Goal: Information Seeking & Learning: Check status

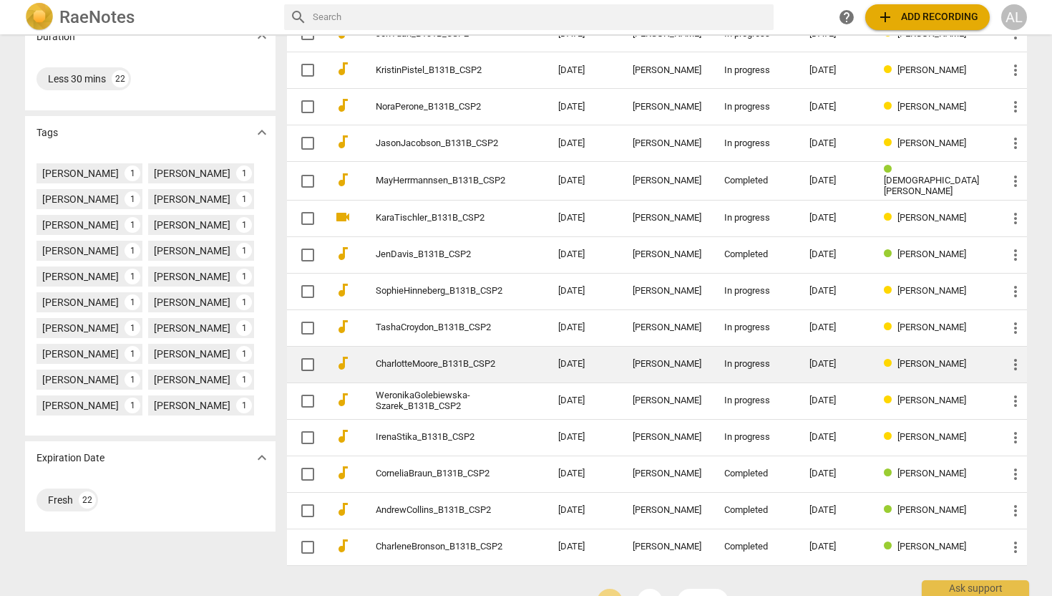
scroll to position [346, 0]
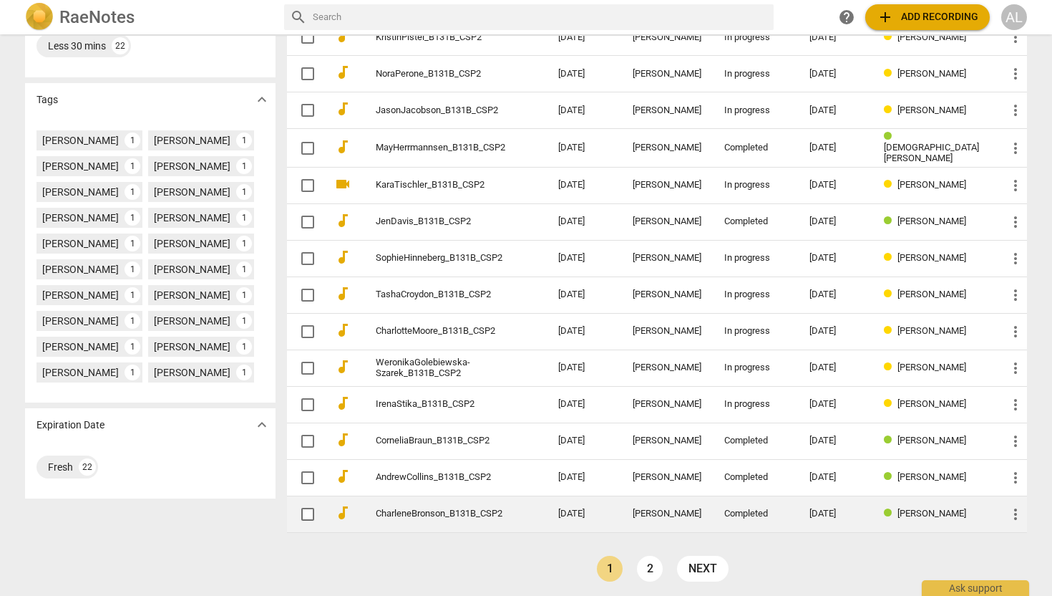
click at [458, 512] on link "CharleneBronson_B131B_CSP2" at bounding box center [441, 513] width 131 height 11
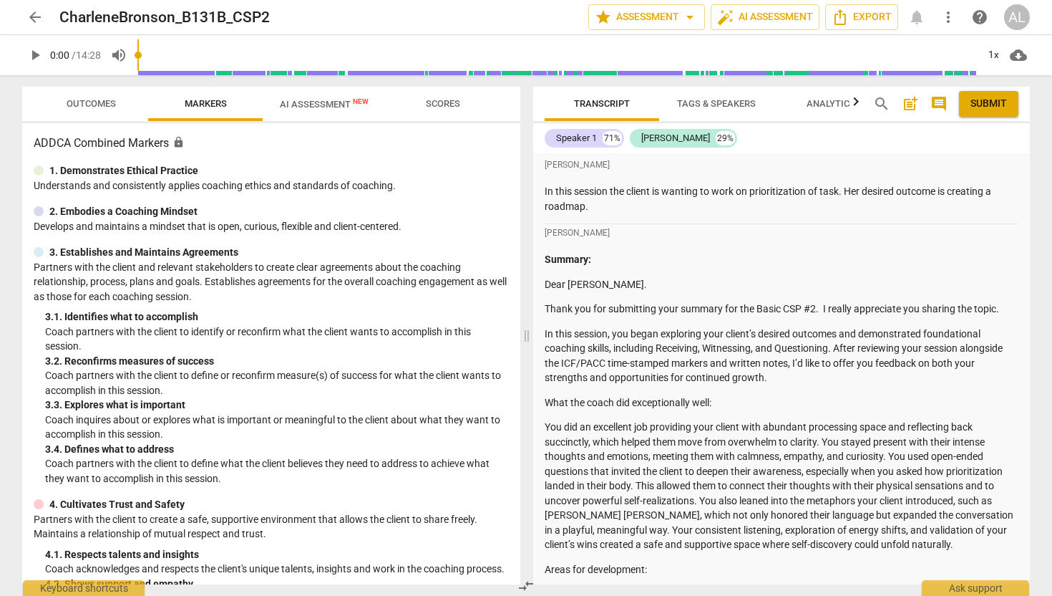
click at [118, 102] on span "Outcomes" at bounding box center [91, 103] width 84 height 19
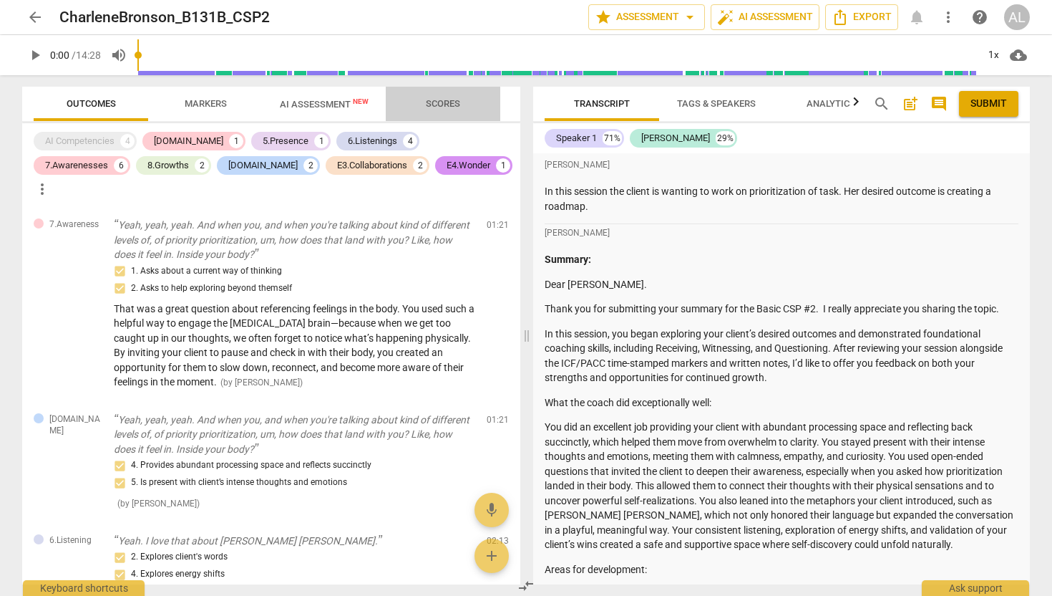
click at [449, 107] on span "Scores" at bounding box center [443, 103] width 34 height 11
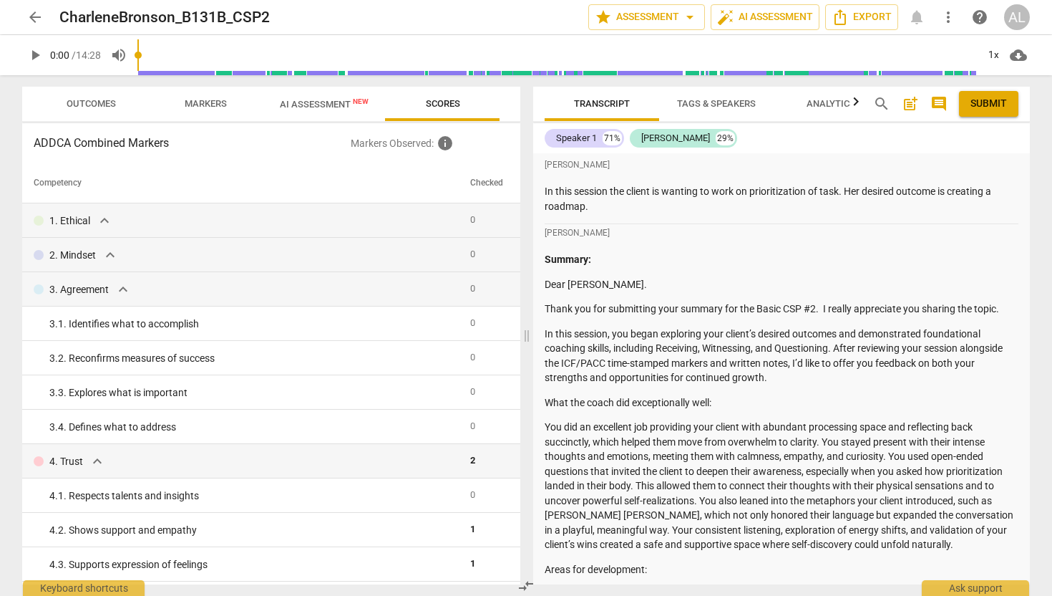
click at [324, 103] on span "AI Assessment New" at bounding box center [324, 104] width 89 height 11
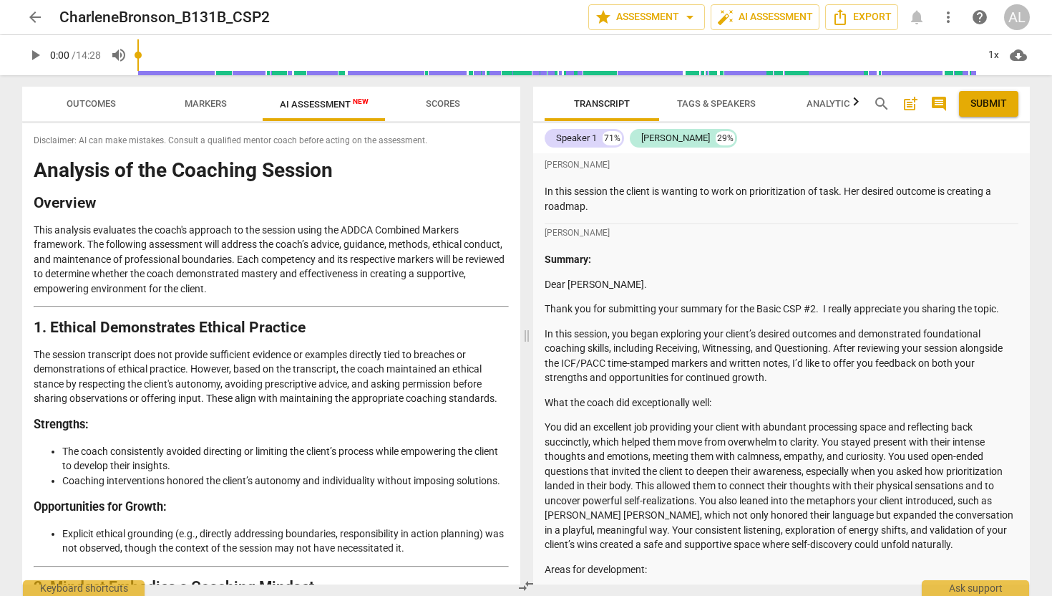
click at [198, 105] on span "Markers" at bounding box center [206, 103] width 42 height 11
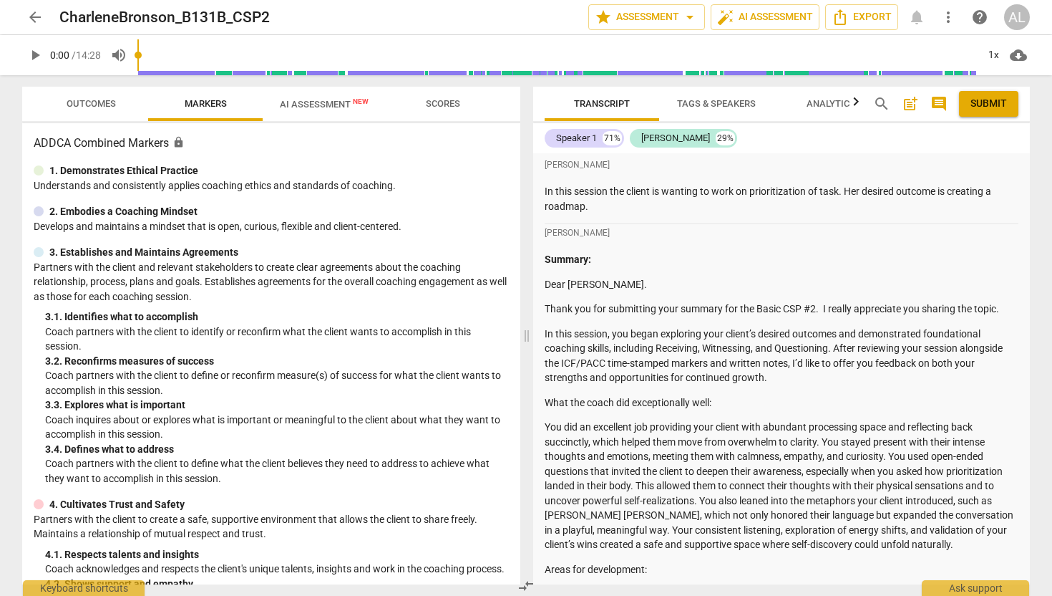
click at [77, 106] on span "Outcomes" at bounding box center [91, 103] width 49 height 11
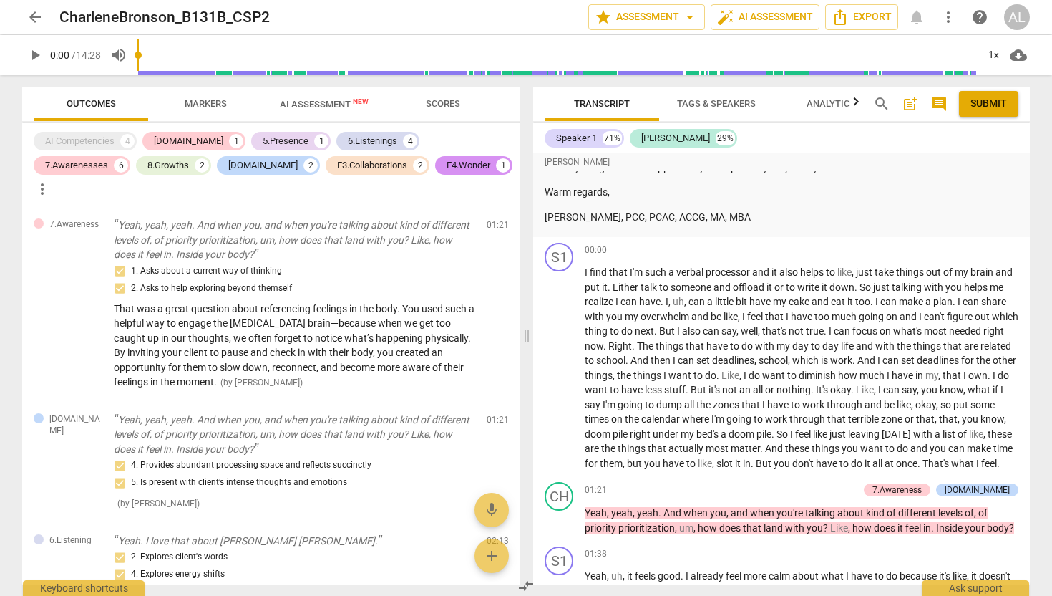
scroll to position [720, 0]
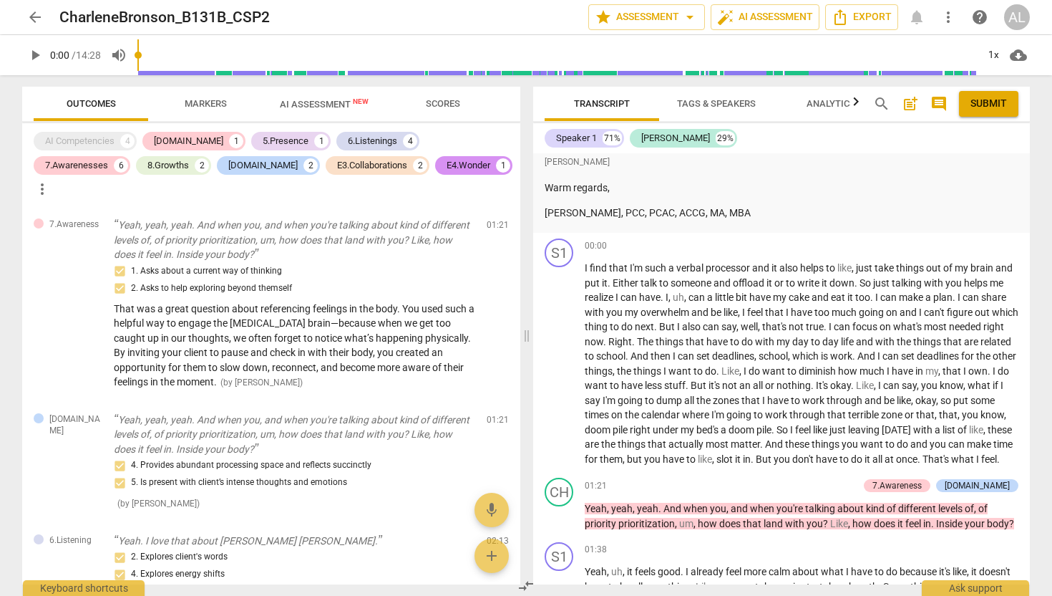
click at [752, 216] on p "[PERSON_NAME], PCC, PCAC, ACCG, MA, MBA" at bounding box center [782, 212] width 474 height 15
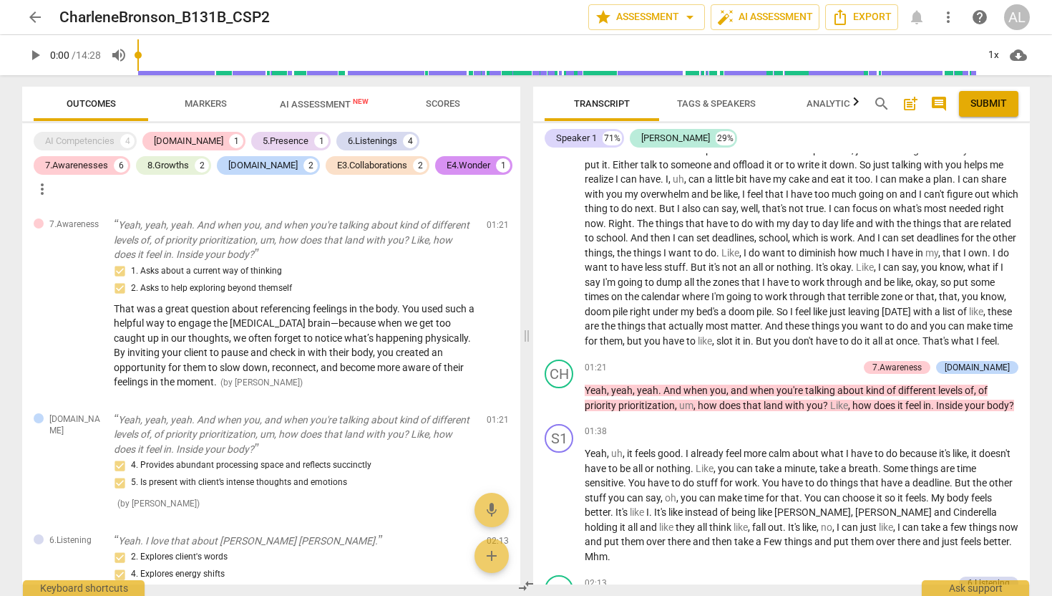
scroll to position [839, 0]
click at [109, 99] on span "Outcomes" at bounding box center [91, 103] width 49 height 11
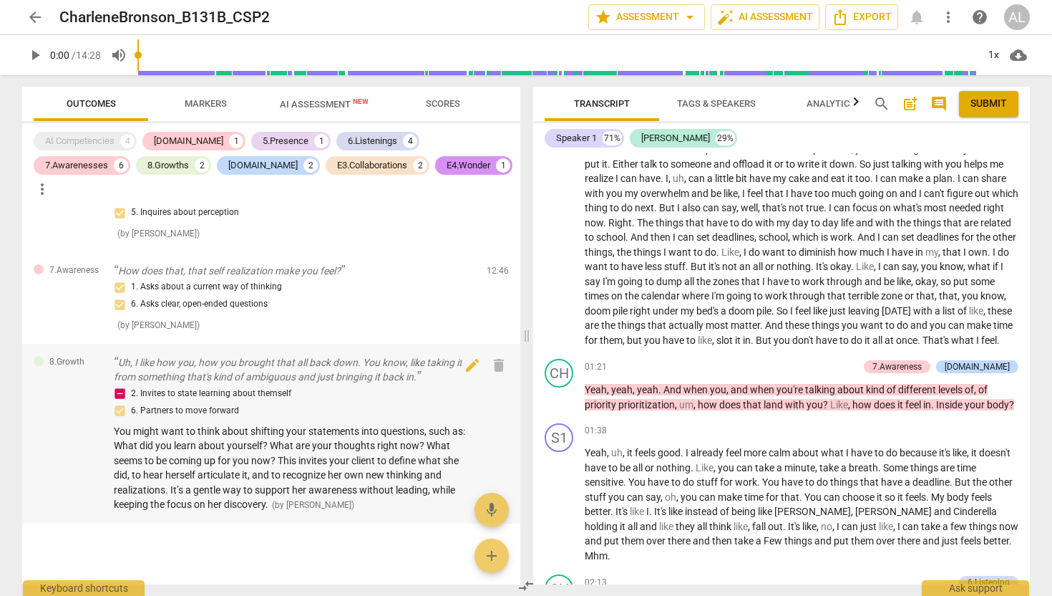
scroll to position [2187, 0]
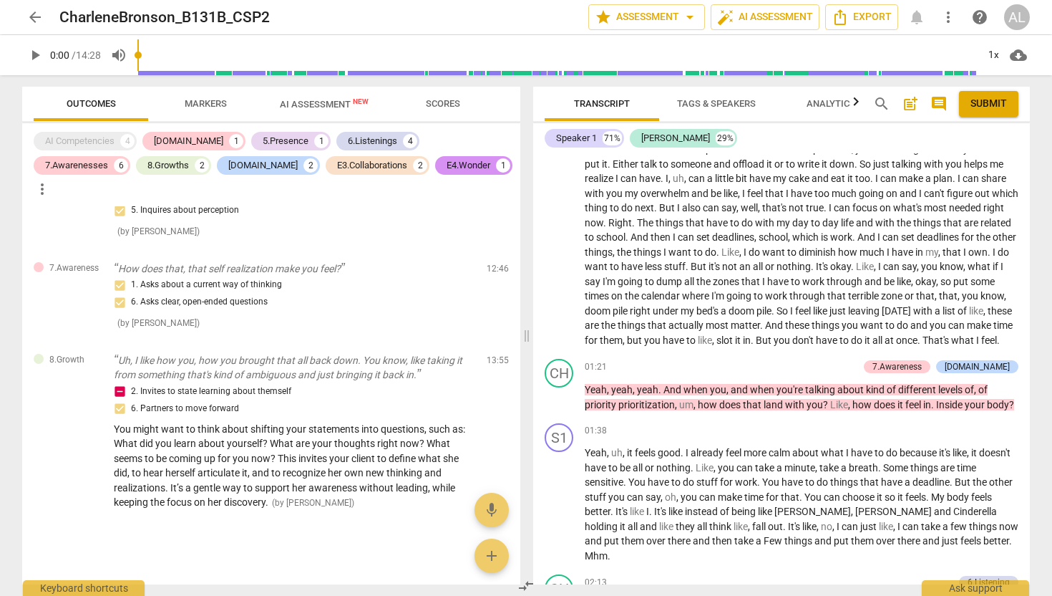
click at [29, 17] on span "arrow_back" at bounding box center [34, 17] width 17 height 17
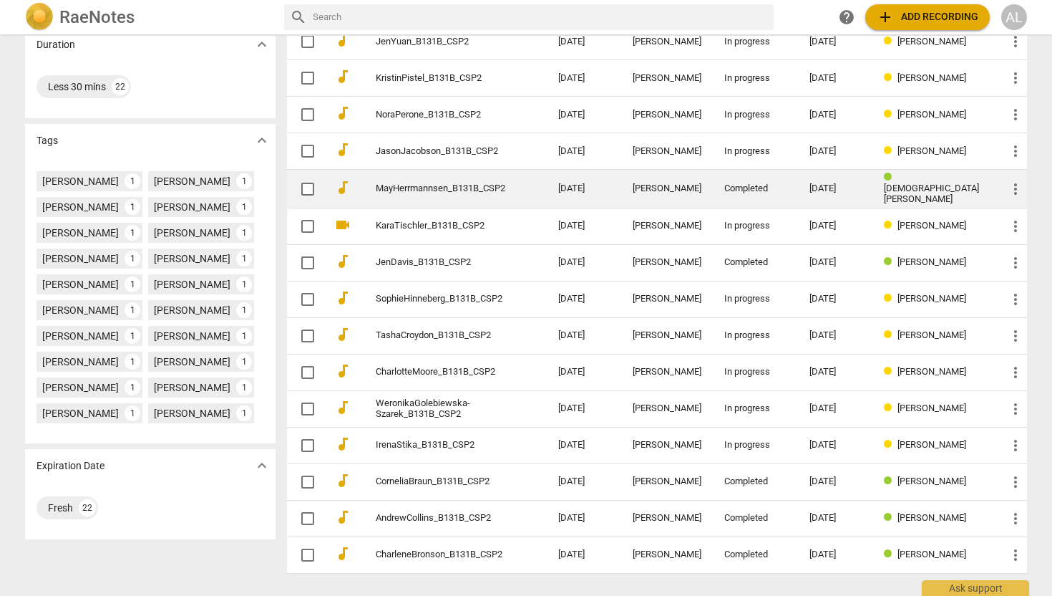
scroll to position [346, 0]
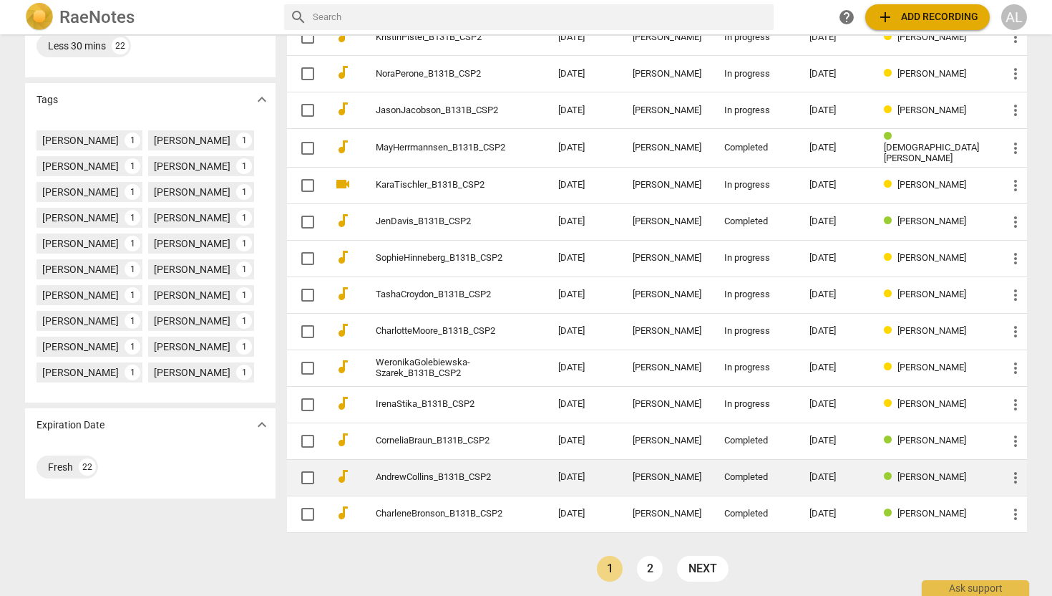
click at [455, 472] on link "AndrewCollins_B131B_CSP2" at bounding box center [441, 477] width 131 height 11
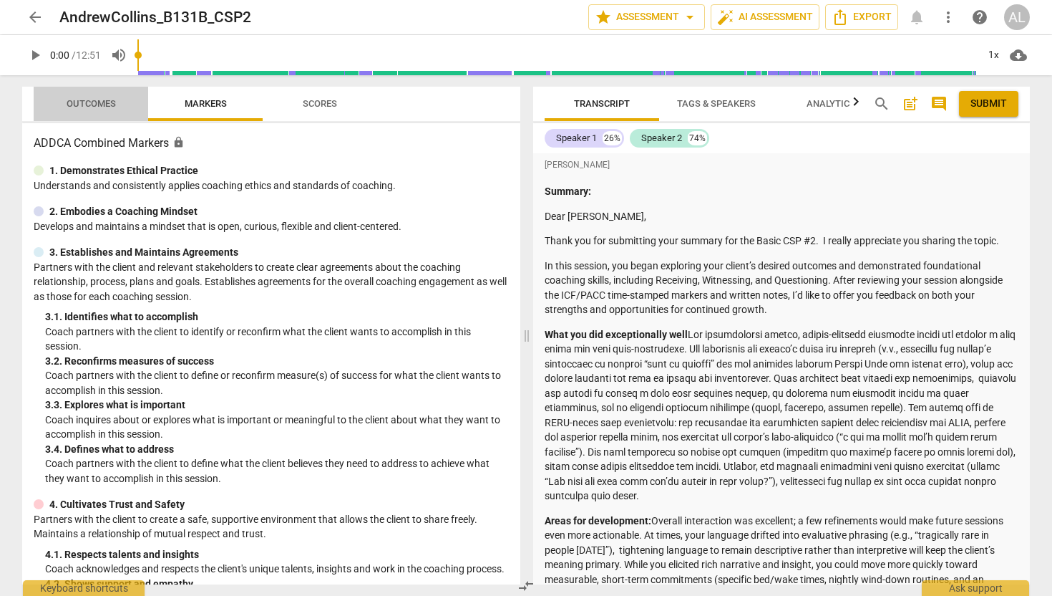
click at [105, 100] on span "Outcomes" at bounding box center [91, 103] width 49 height 11
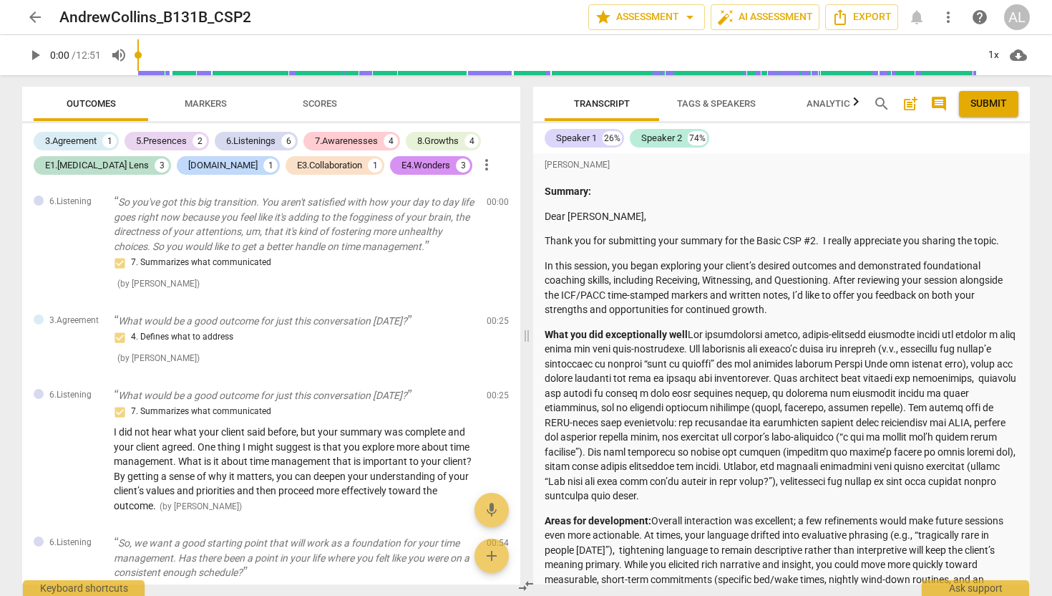
click at [213, 102] on span "Markers" at bounding box center [206, 103] width 42 height 11
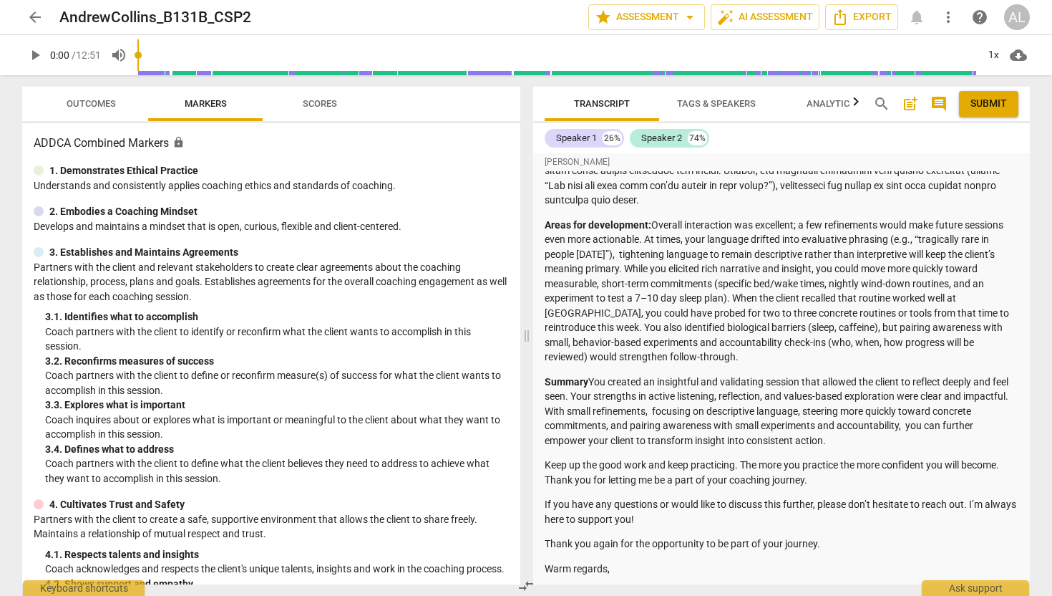
scroll to position [314, 0]
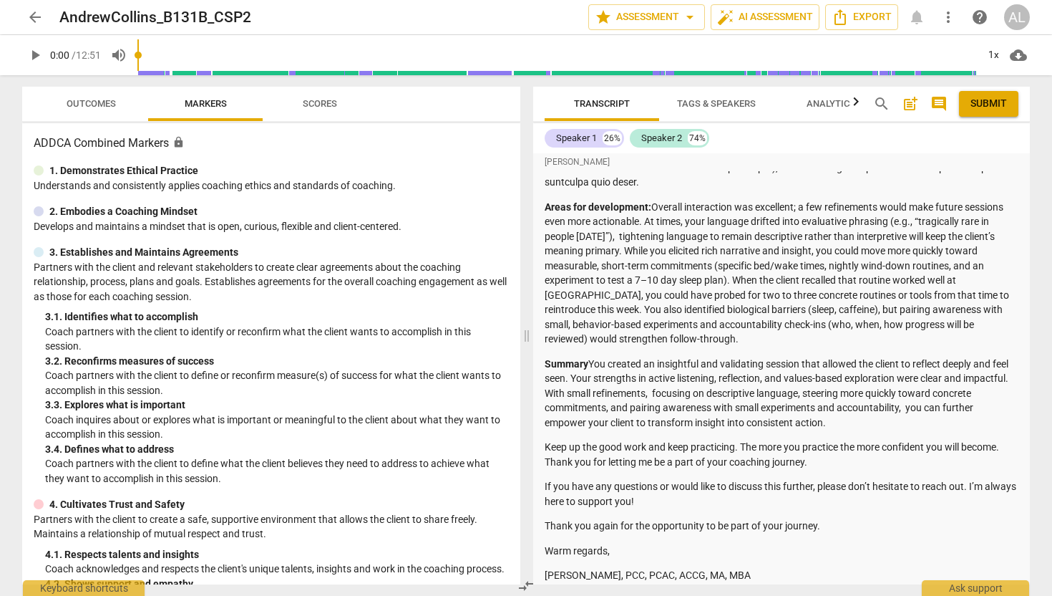
click at [751, 283] on p "Areas for development: Overall interaction was excellent; a few refinements wou…" at bounding box center [782, 273] width 474 height 147
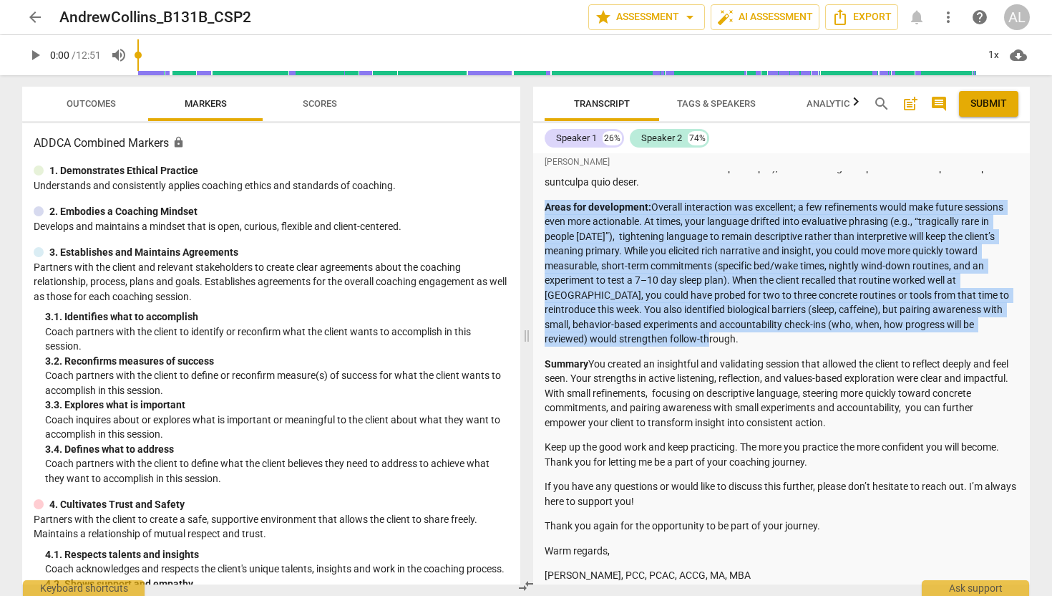
click at [751, 283] on p "Areas for development: Overall interaction was excellent; a few refinements wou…" at bounding box center [782, 273] width 474 height 147
click at [758, 300] on p "Areas for development: Overall interaction was excellent; a few refinements wou…" at bounding box center [782, 273] width 474 height 147
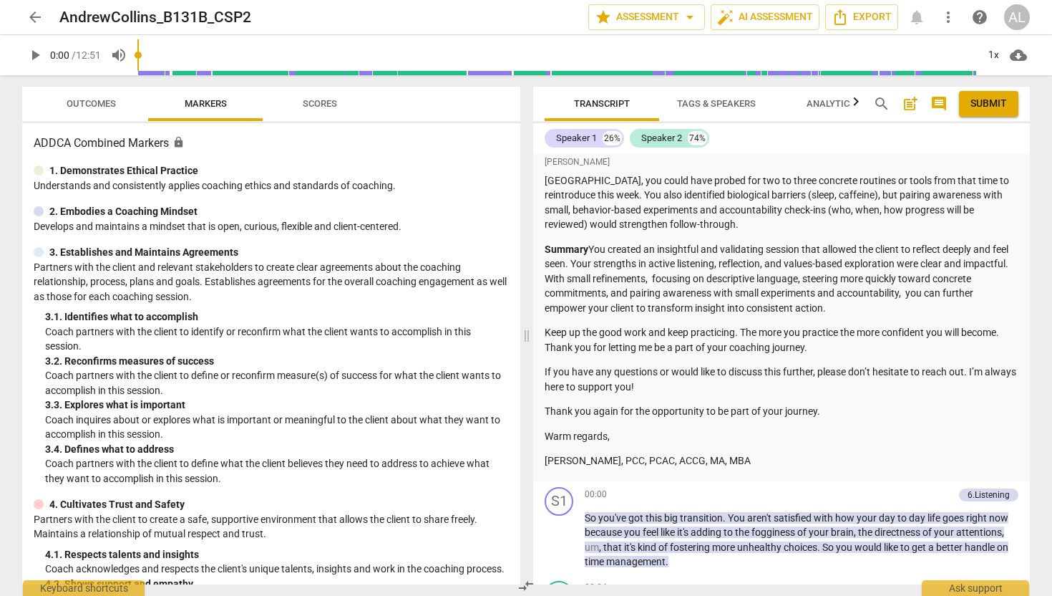
scroll to position [424, 0]
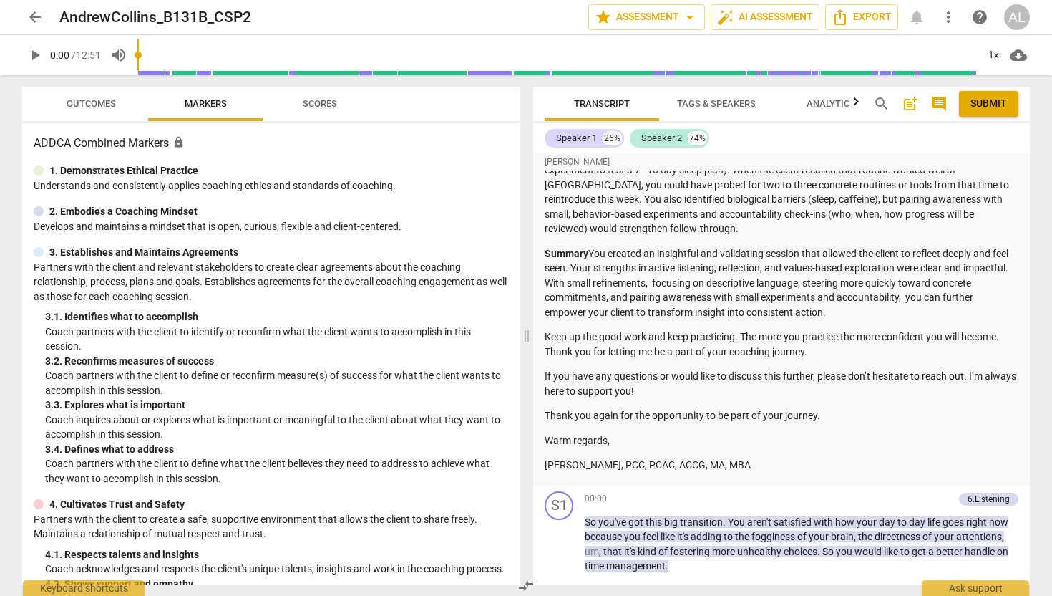
click at [758, 300] on p "Summary You created an insightful and validating session that allowed the clien…" at bounding box center [782, 283] width 474 height 74
click at [735, 378] on p "If you have any questions or would like to discuss this further, please don’t h…" at bounding box center [782, 383] width 474 height 29
click at [34, 18] on span "arrow_back" at bounding box center [34, 17] width 17 height 17
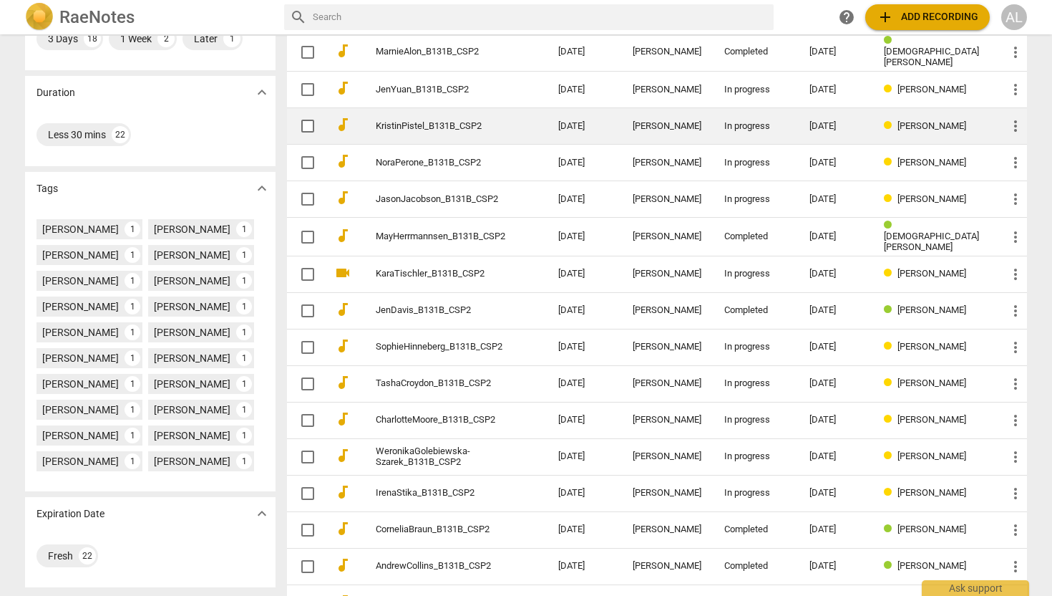
scroll to position [346, 0]
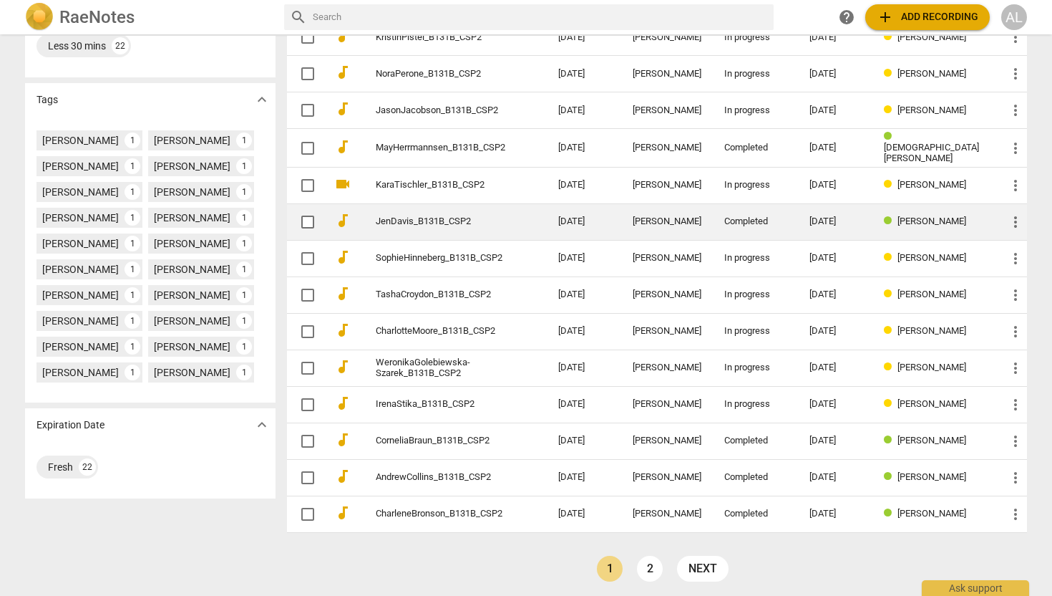
click at [659, 563] on link "2" at bounding box center [650, 568] width 26 height 26
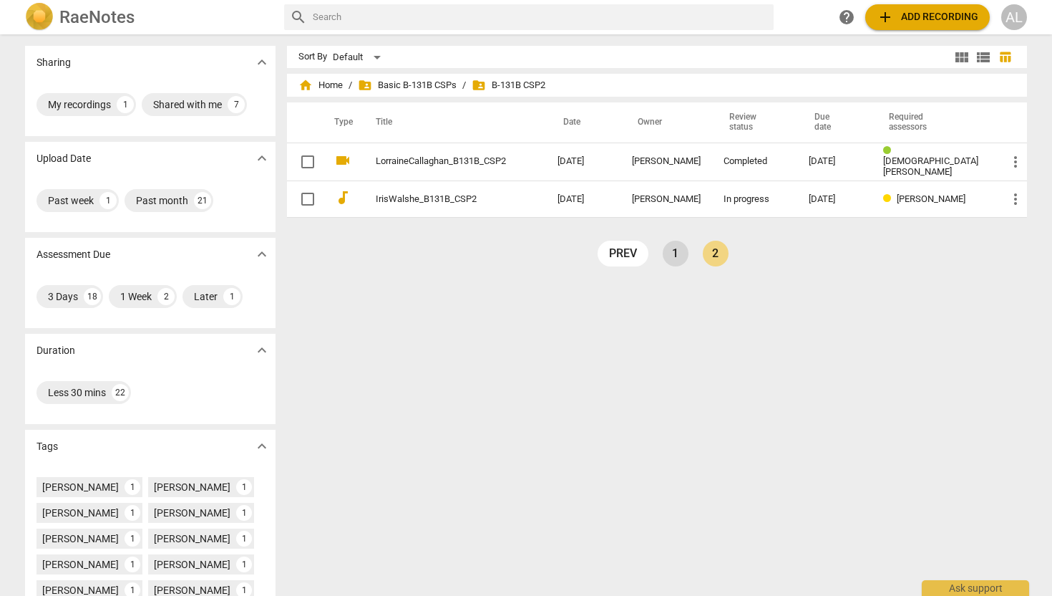
click at [673, 251] on link "1" at bounding box center [676, 254] width 26 height 26
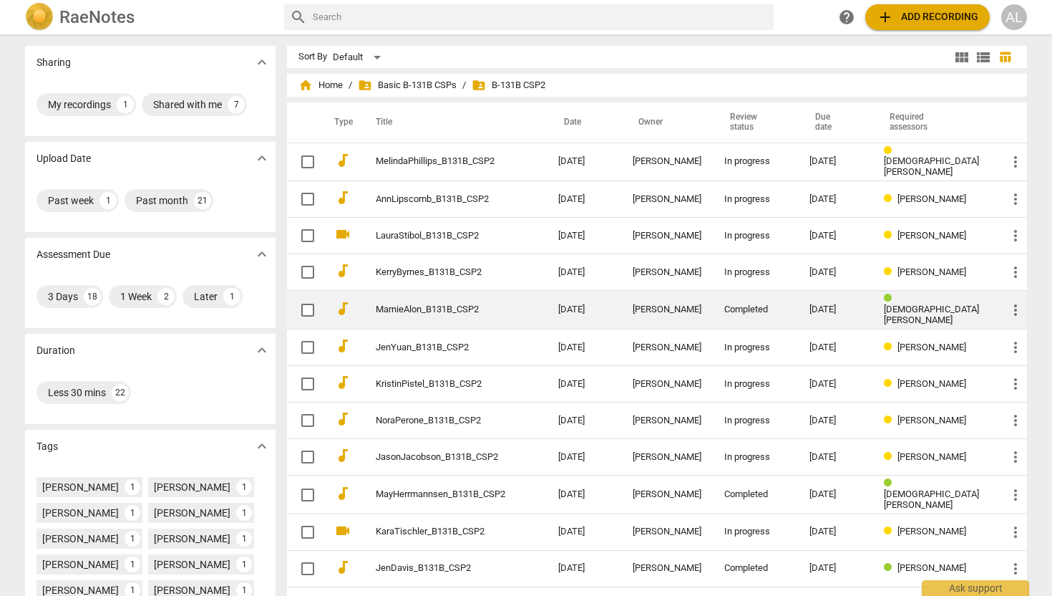
click at [459, 308] on link "MarnieAlon_B131B_CSP2" at bounding box center [441, 309] width 131 height 11
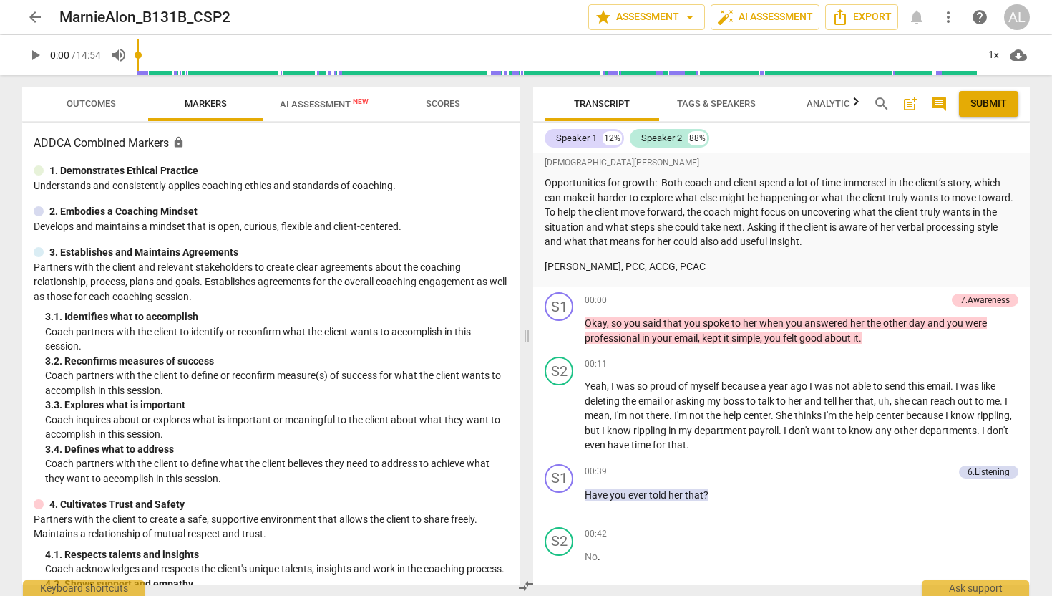
scroll to position [261, 0]
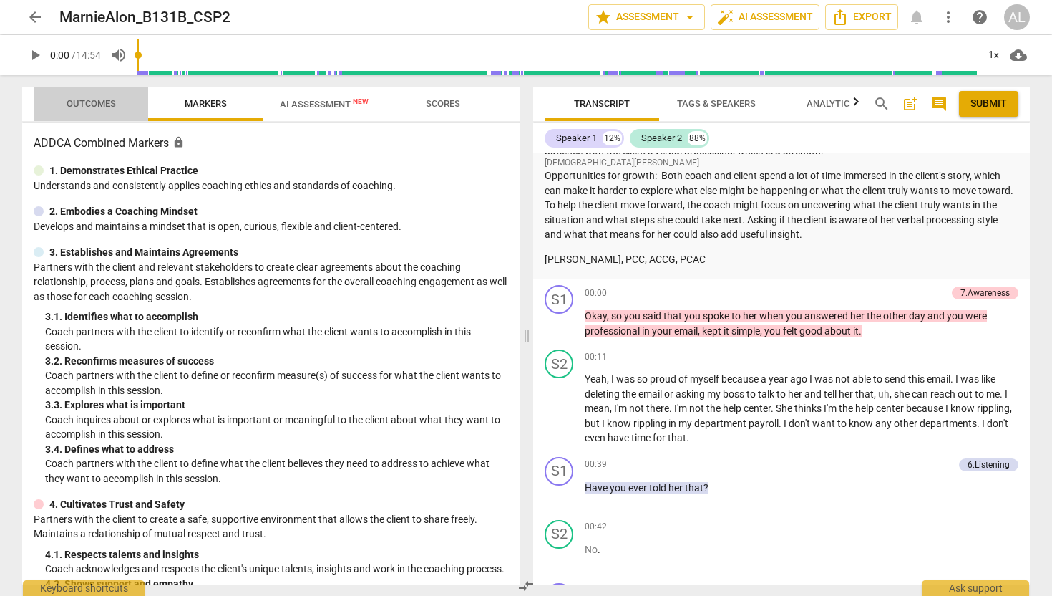
click at [103, 102] on span "Outcomes" at bounding box center [91, 103] width 49 height 11
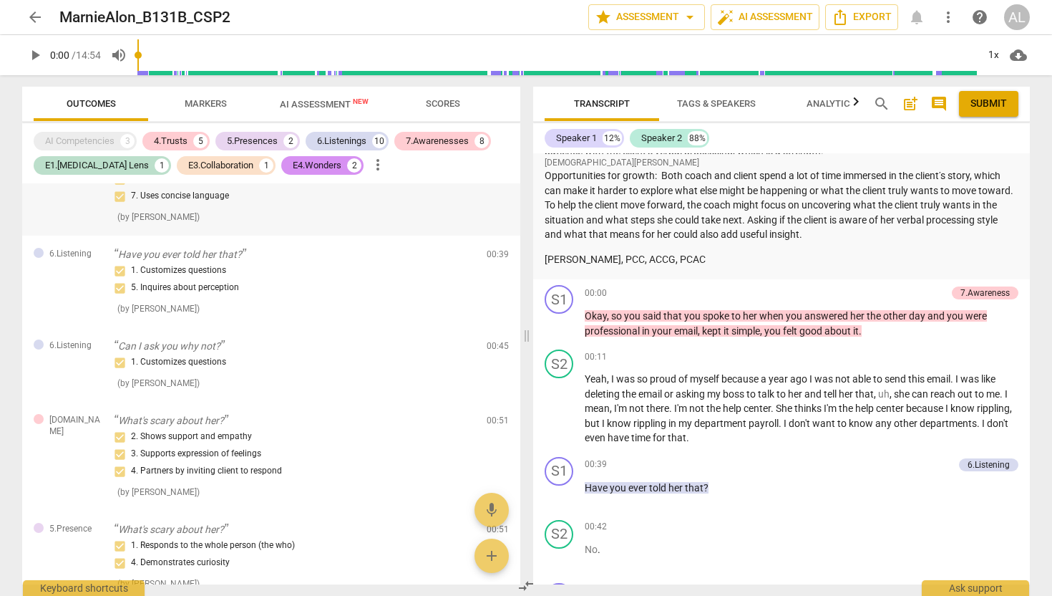
scroll to position [0, 0]
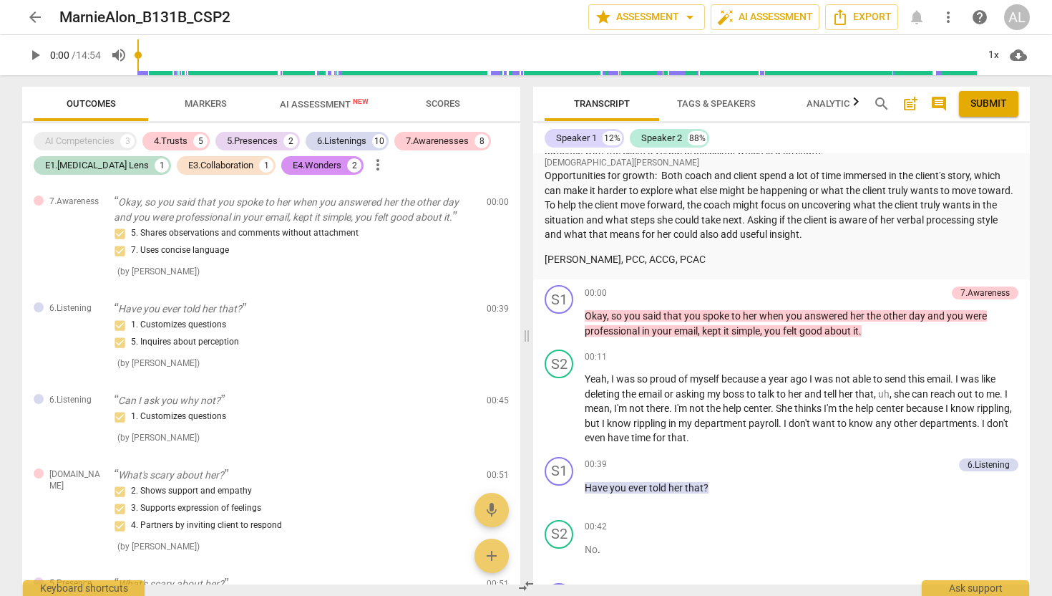
click at [30, 24] on span "arrow_back" at bounding box center [34, 17] width 17 height 17
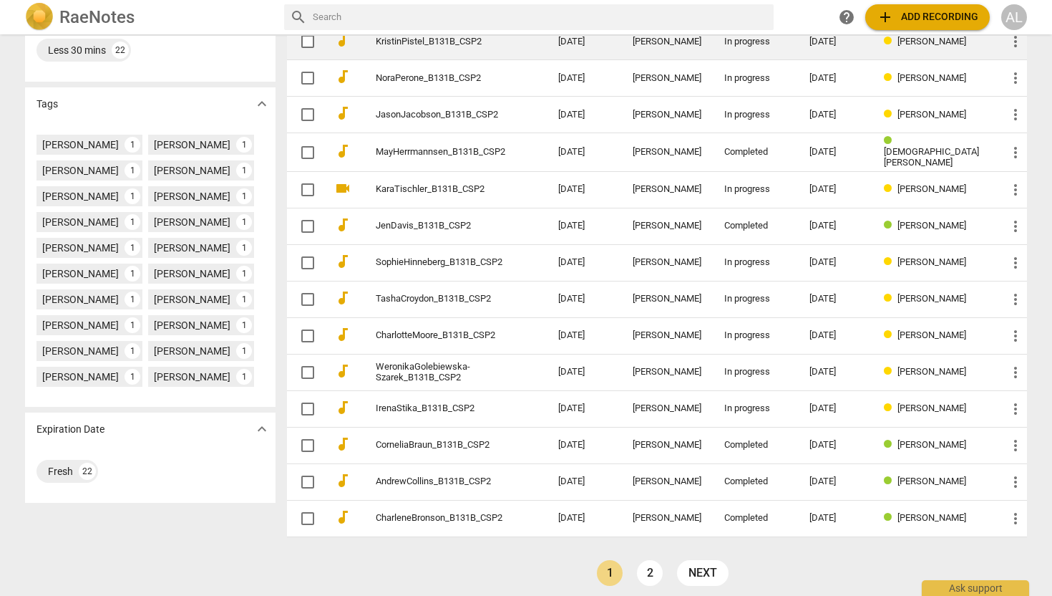
scroll to position [346, 0]
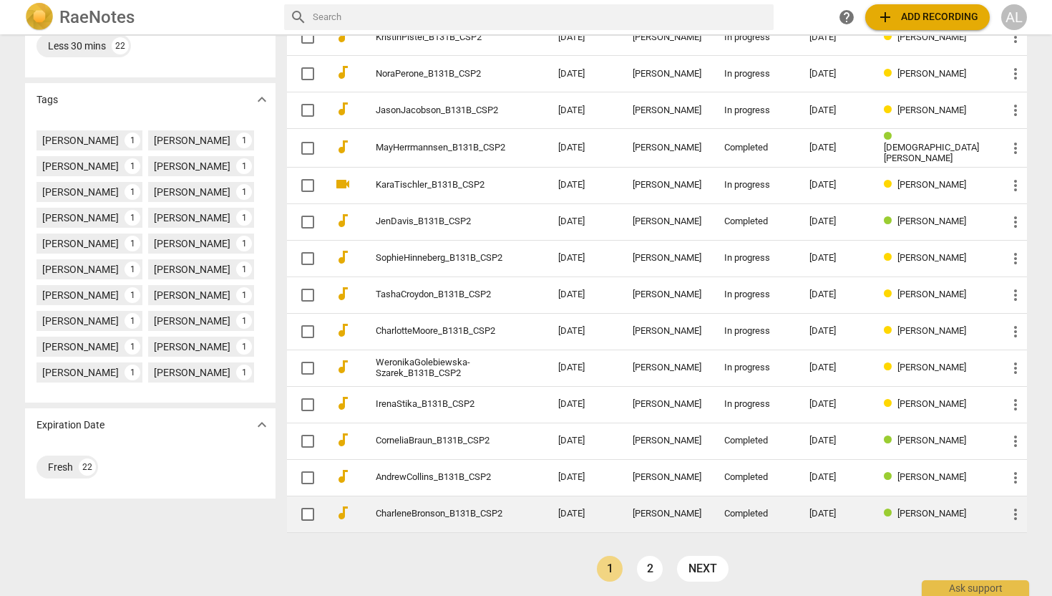
click at [407, 510] on link "CharleneBronson_B131B_CSP2" at bounding box center [441, 513] width 131 height 11
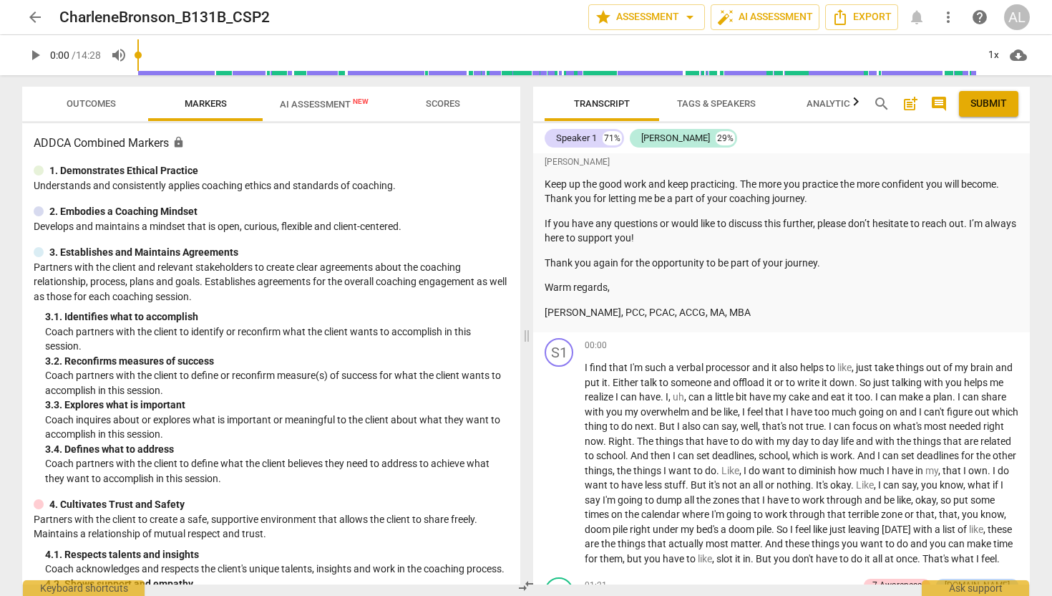
scroll to position [623, 0]
click at [770, 192] on p "Keep up the good work and keep practicing. The more you practice the more confi…" at bounding box center [782, 189] width 474 height 29
